Goal: Task Accomplishment & Management: Manage account settings

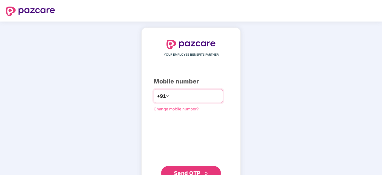
type input "*"
type input "**********"
click at [192, 172] on span "Send OTP" at bounding box center [187, 172] width 27 height 6
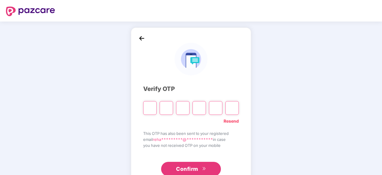
type input "*"
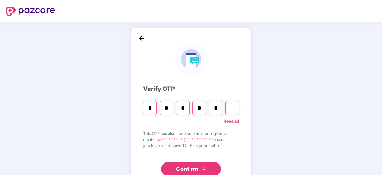
type input "*"
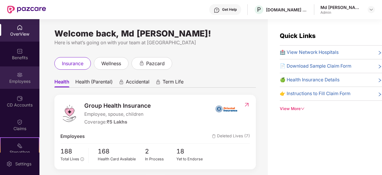
click at [20, 76] on img at bounding box center [20, 75] width 6 height 6
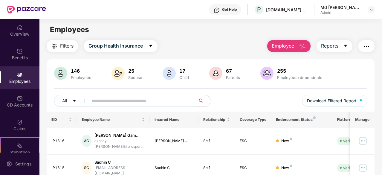
click at [98, 102] on input "text" at bounding box center [140, 100] width 96 height 9
paste input "**********"
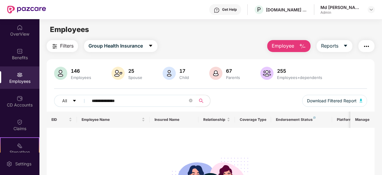
drag, startPoint x: 122, startPoint y: 101, endPoint x: 107, endPoint y: 101, distance: 14.7
click at [107, 101] on input "**********" at bounding box center [140, 100] width 96 height 9
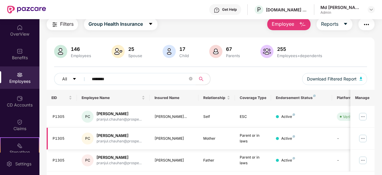
scroll to position [30, 0]
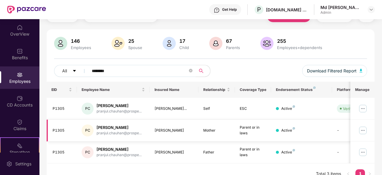
type input "*******"
click at [362, 129] on img at bounding box center [363, 131] width 10 height 10
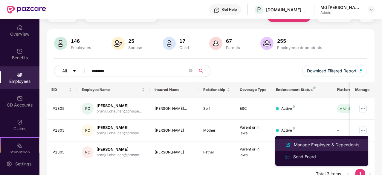
click at [317, 144] on div "Manage Employee & Dependents" at bounding box center [327, 144] width 68 height 7
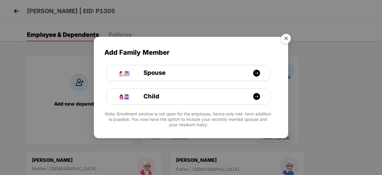
click at [286, 38] on img "Close" at bounding box center [286, 39] width 17 height 17
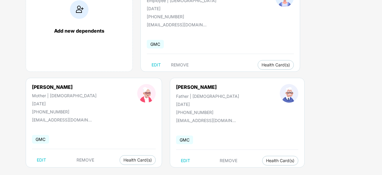
scroll to position [80, 0]
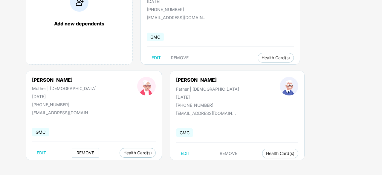
click at [77, 152] on span "REMOVE" at bounding box center [86, 152] width 18 height 5
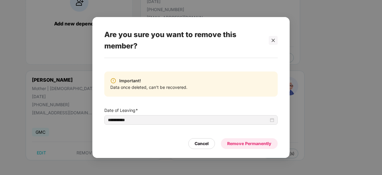
click at [252, 145] on div "Remove Permanently" at bounding box center [249, 143] width 44 height 7
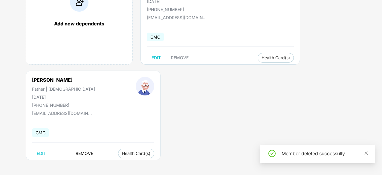
click at [78, 153] on span "REMOVE" at bounding box center [85, 153] width 18 height 5
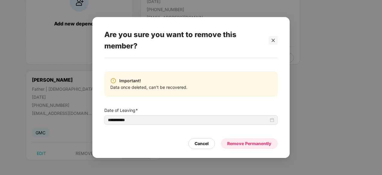
click at [247, 141] on div "Remove Permanently" at bounding box center [249, 143] width 44 height 7
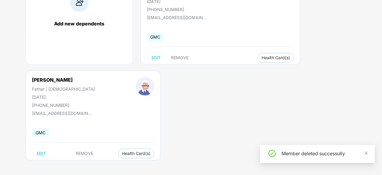
scroll to position [0, 0]
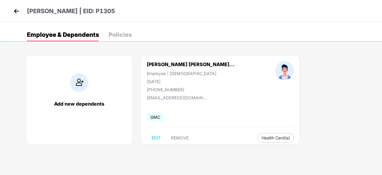
click at [17, 9] on img at bounding box center [16, 11] width 9 height 9
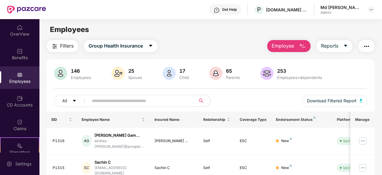
click at [113, 101] on input "text" at bounding box center [140, 100] width 96 height 9
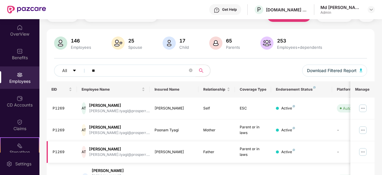
scroll to position [60, 0]
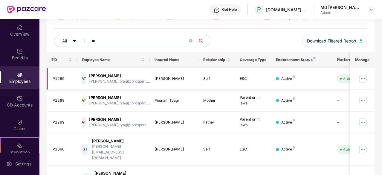
type input "**"
click at [364, 79] on img at bounding box center [363, 79] width 10 height 10
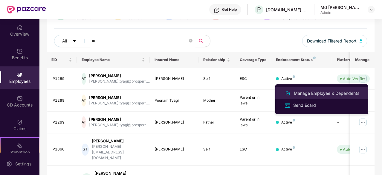
click at [338, 91] on div "Manage Employee & Dependents" at bounding box center [327, 93] width 68 height 7
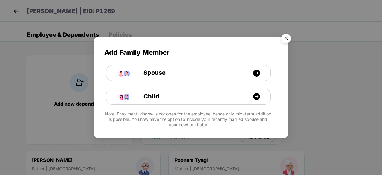
click at [284, 38] on img "Close" at bounding box center [286, 39] width 17 height 17
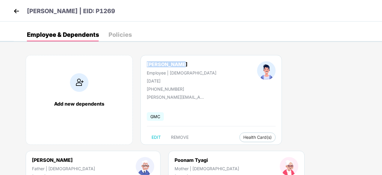
drag, startPoint x: 175, startPoint y: 62, endPoint x: 142, endPoint y: 64, distance: 33.0
click at [142, 64] on div "[PERSON_NAME] Employee | [DEMOGRAPHIC_DATA] [DATE] [PHONE_NUMBER]" at bounding box center [181, 76] width 110 height 30
copy div "[PERSON_NAME]"
click at [273, 157] on div "Add new dependents [PERSON_NAME] Employee | [DEMOGRAPHIC_DATA] [DATE] [PHONE_NU…" at bounding box center [198, 150] width 368 height 209
